Goal: Obtain resource: Download file/media

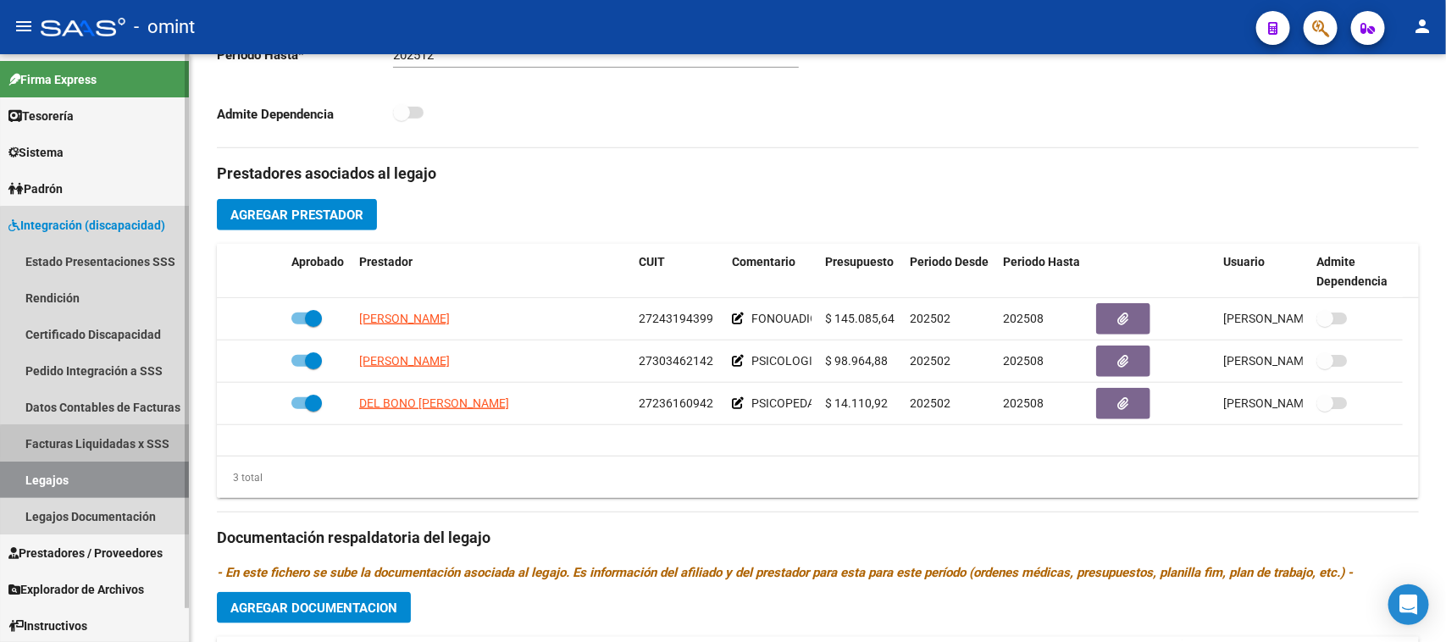
click at [110, 445] on link "Facturas Liquidadas x SSS" at bounding box center [94, 443] width 189 height 36
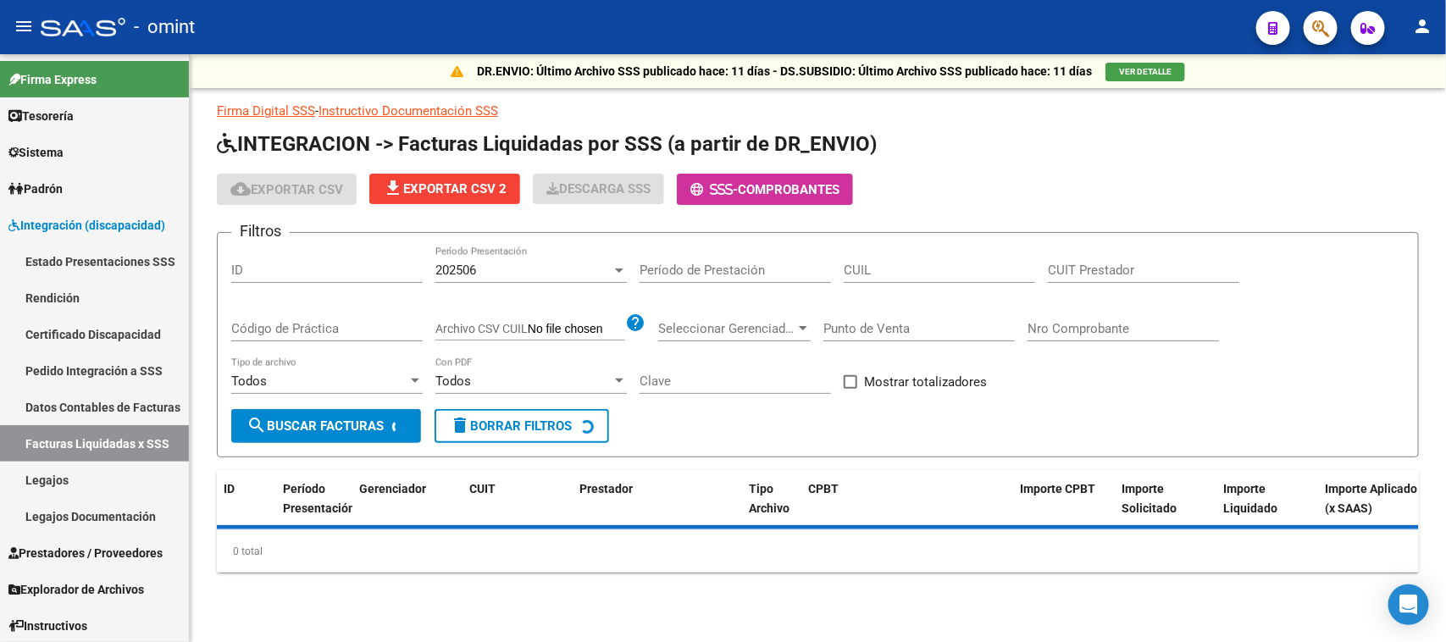
click at [746, 254] on div "Período de Prestación" at bounding box center [735, 265] width 191 height 36
click at [881, 264] on input "CUIL" at bounding box center [939, 270] width 191 height 15
paste input "27-46450576-3"
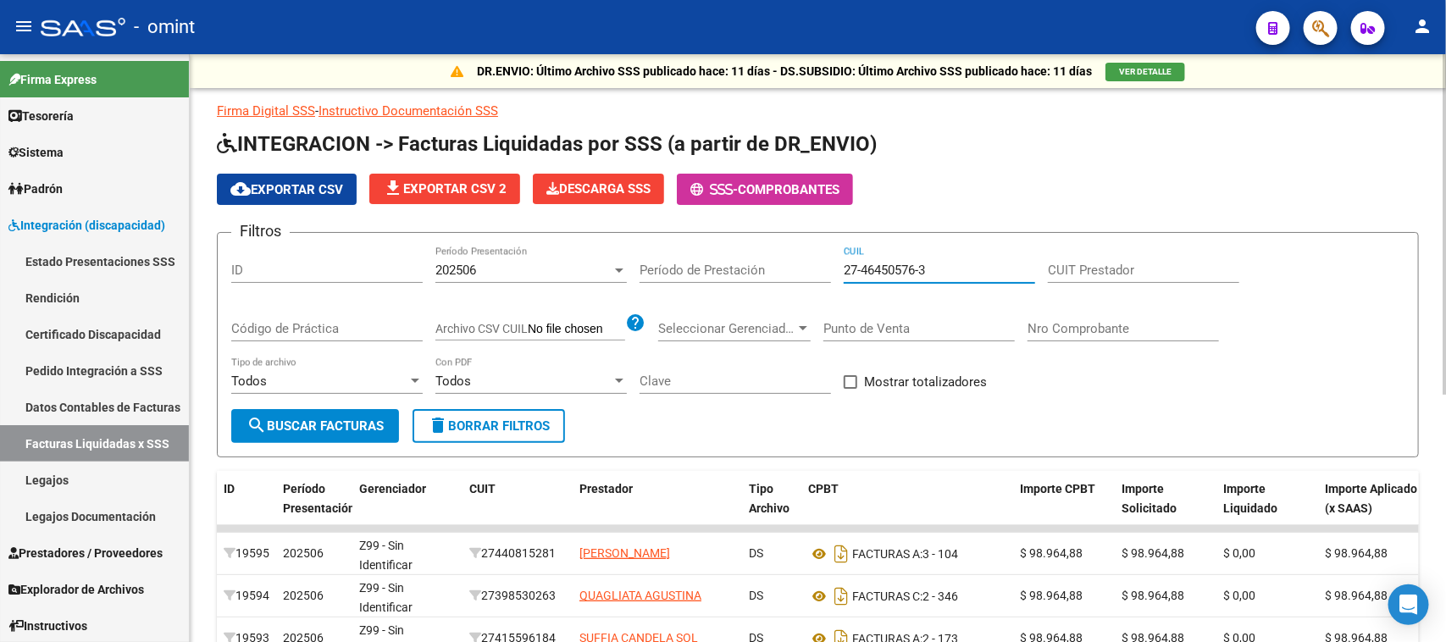
type input "27-46450576-3"
click at [524, 271] on div "202506" at bounding box center [524, 270] width 176 height 15
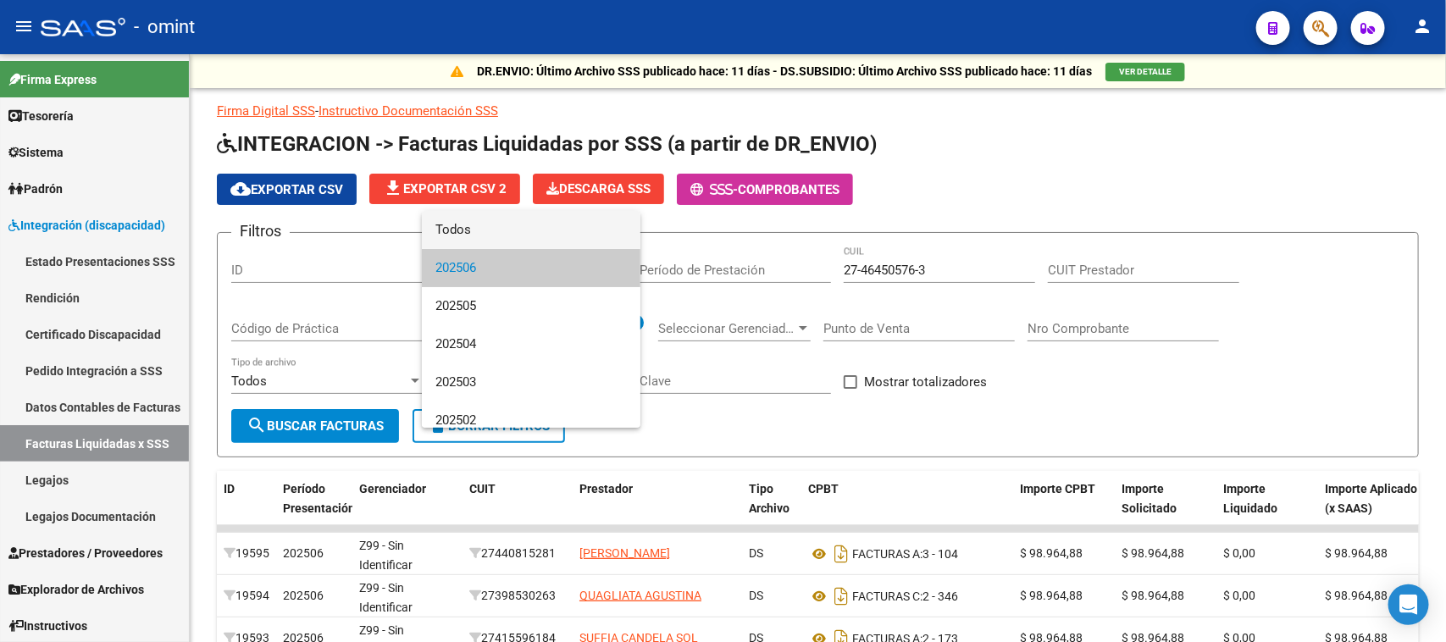
click at [525, 227] on span "Todos" at bounding box center [531, 230] width 191 height 38
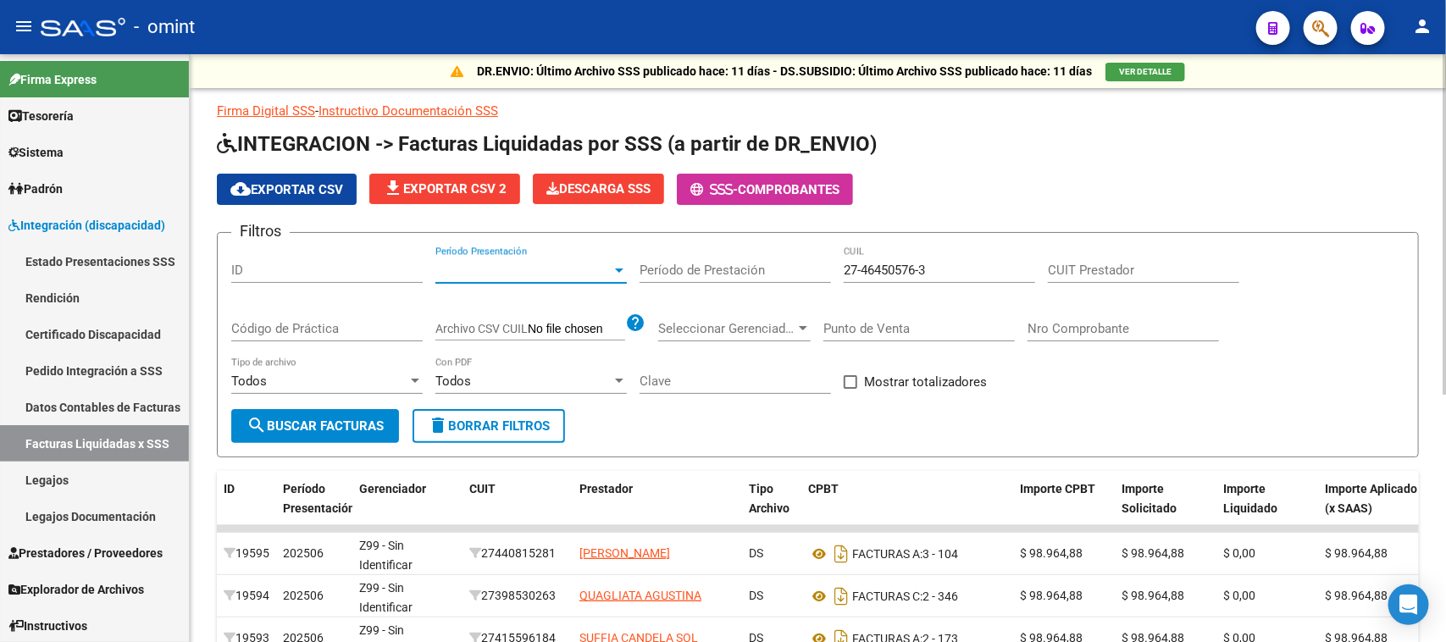
click at [354, 419] on span "search Buscar Facturas" at bounding box center [315, 426] width 137 height 15
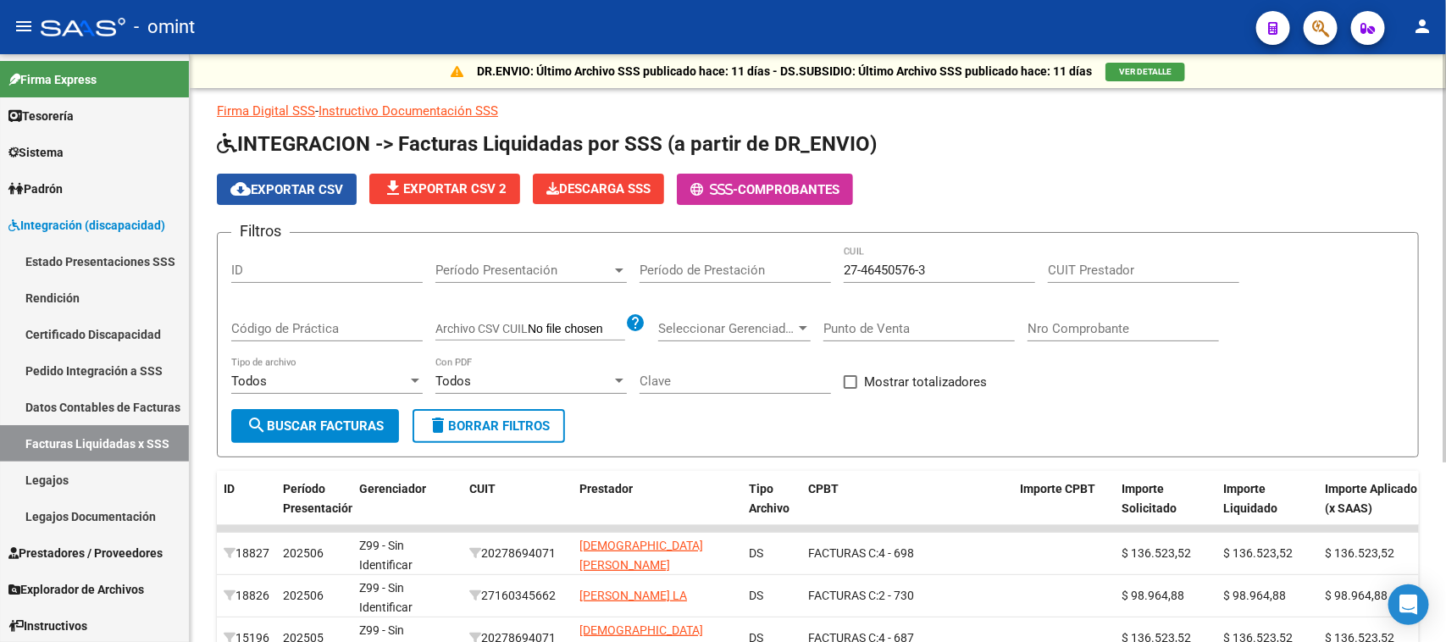
click at [309, 185] on span "cloud_download Exportar CSV" at bounding box center [286, 189] width 113 height 15
